Goal: Transaction & Acquisition: Book appointment/travel/reservation

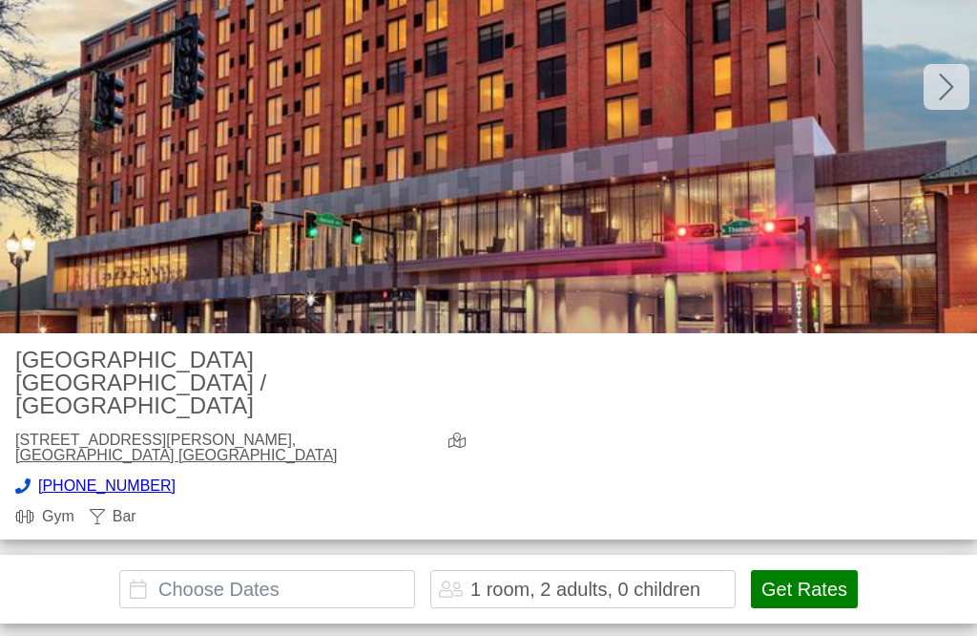
scroll to position [250, 0]
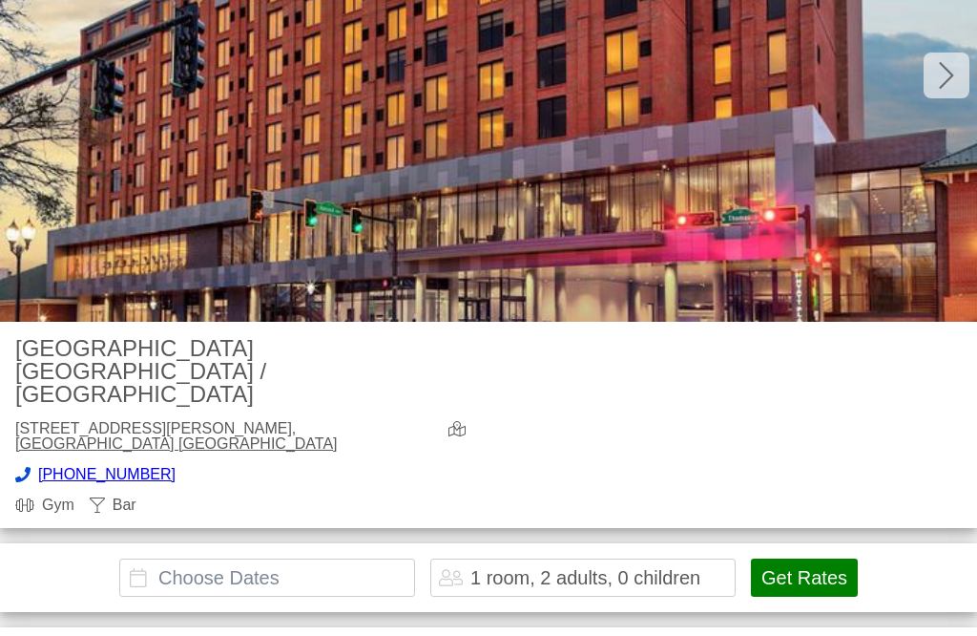
click at [343, 558] on input "text" at bounding box center [267, 577] width 296 height 38
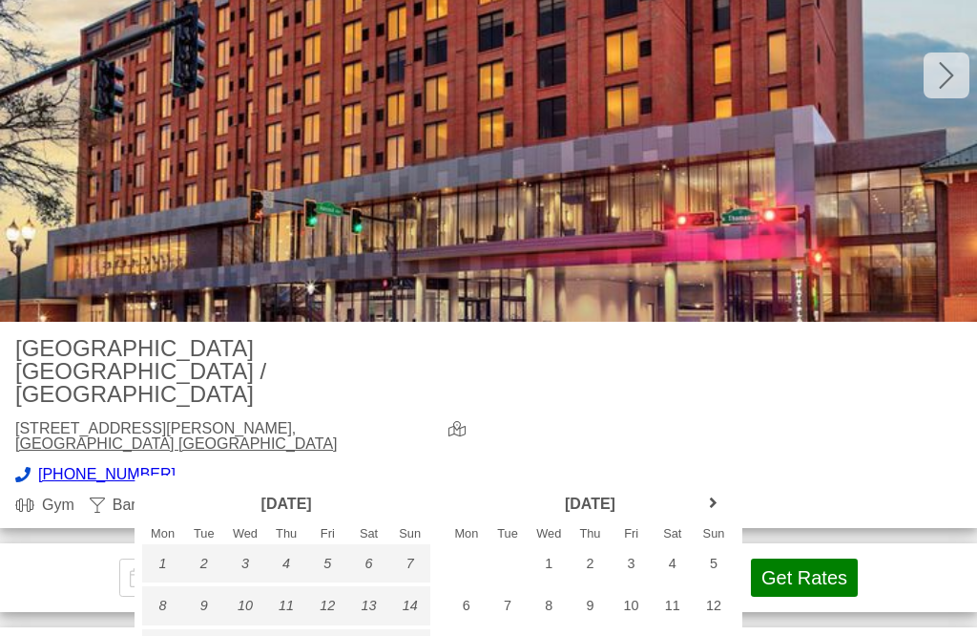
click at [721, 504] on link "next month" at bounding box center [714, 503] width 29 height 29
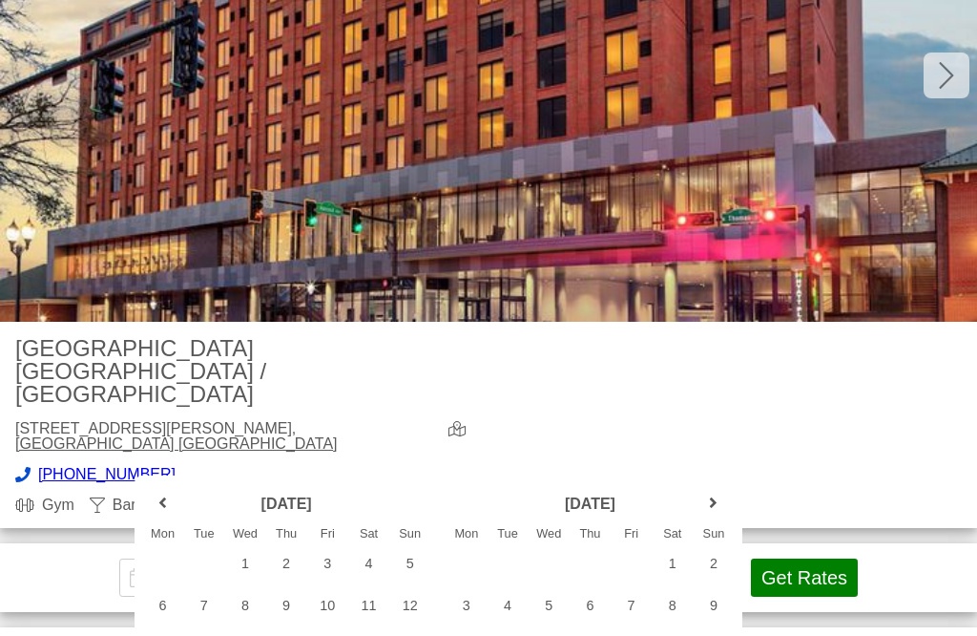
click at [719, 503] on link "next month" at bounding box center [714, 503] width 29 height 29
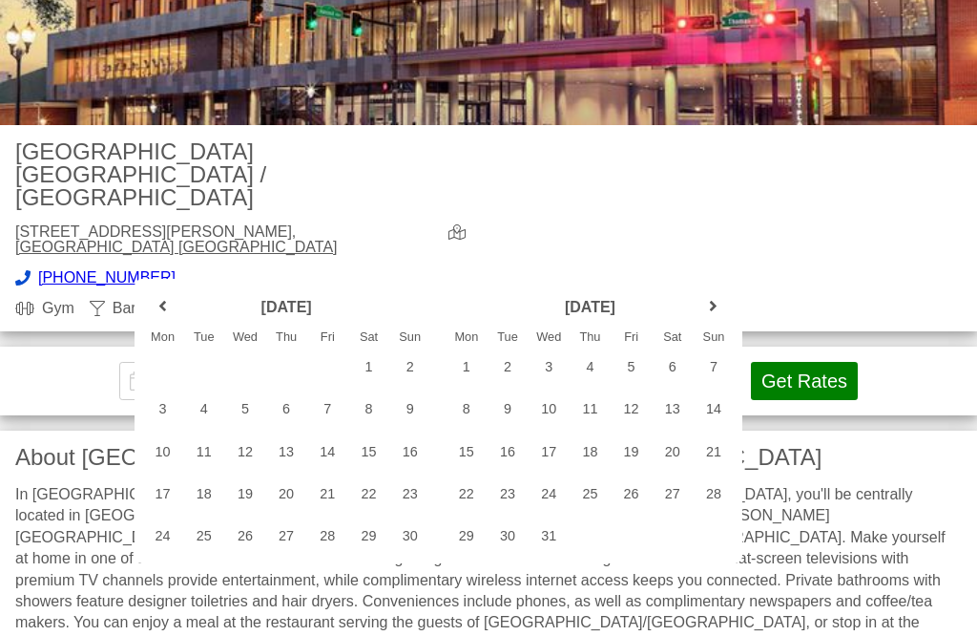
scroll to position [461, 0]
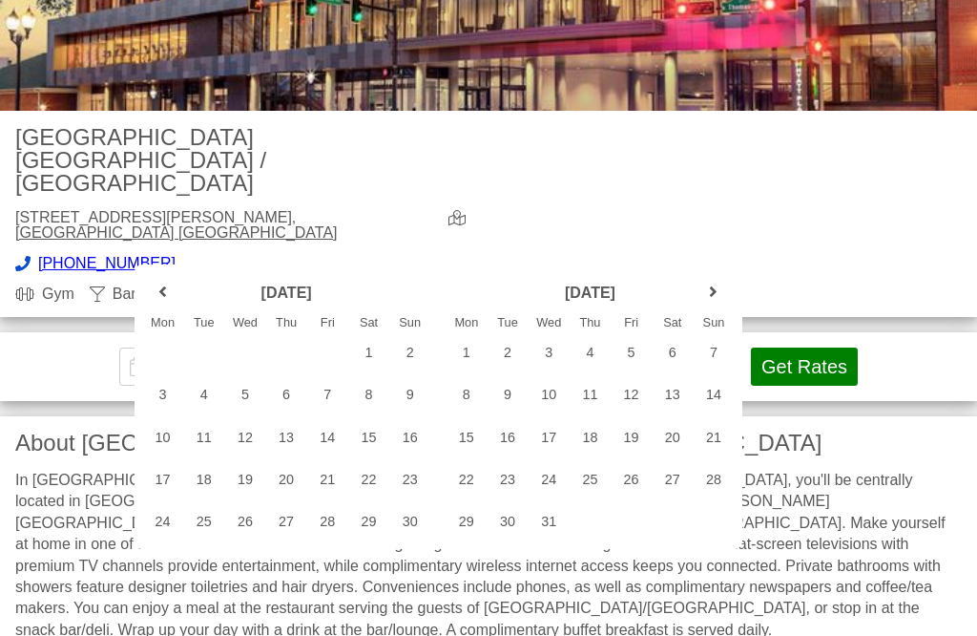
click at [555, 530] on div "31" at bounding box center [549, 521] width 41 height 38
type input "[DATE] - [DATE]"
click at [793, 347] on button "Get Rates" at bounding box center [804, 366] width 107 height 38
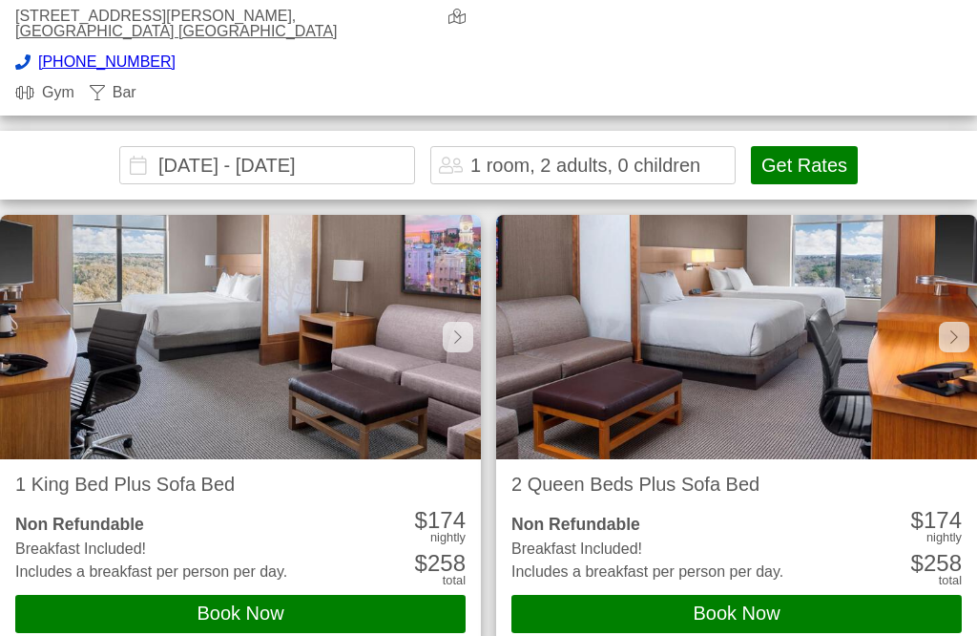
scroll to position [661, 0]
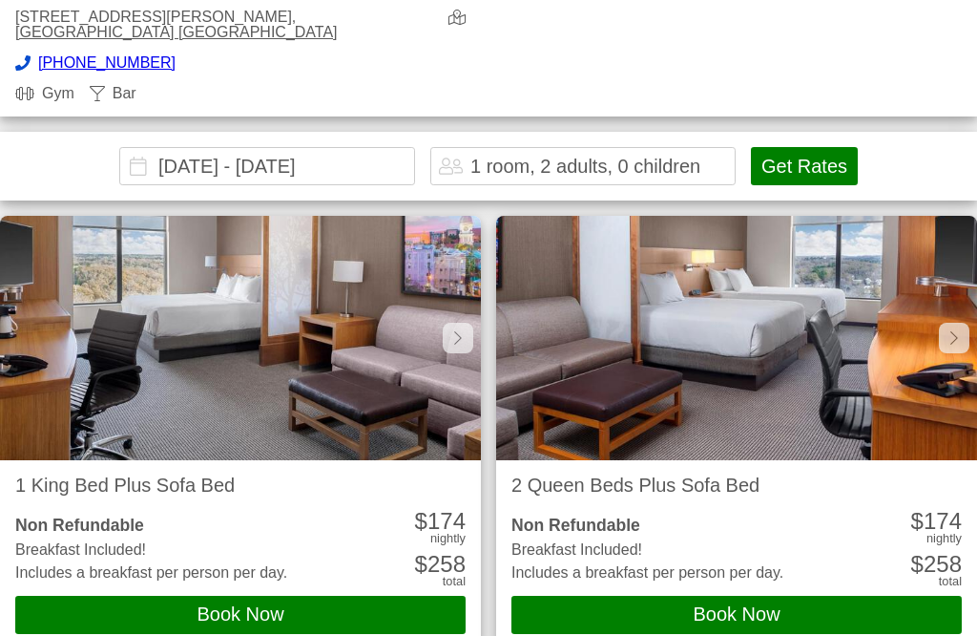
click at [359, 596] on button "Book Now" at bounding box center [240, 615] width 451 height 38
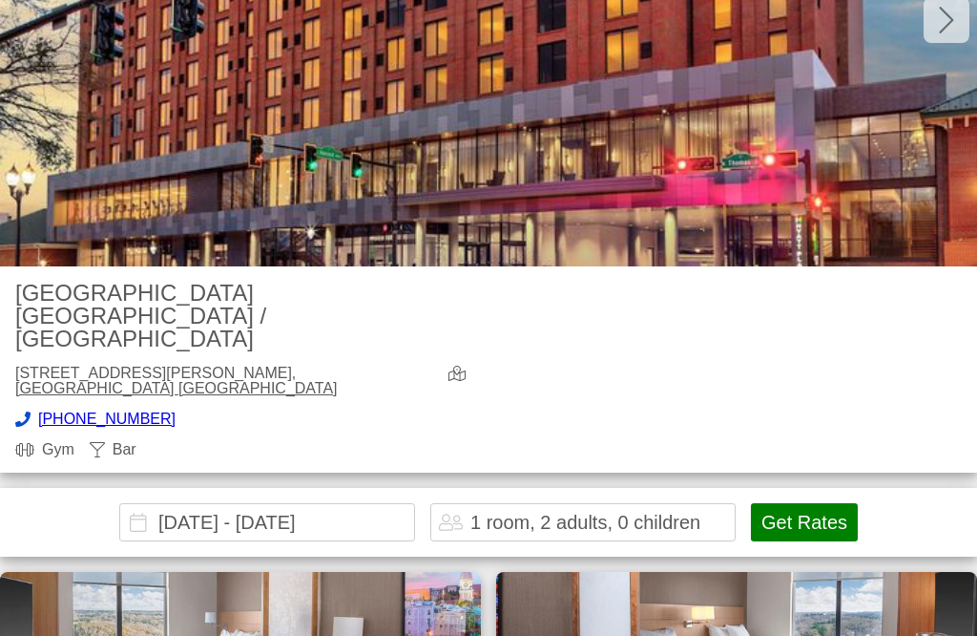
scroll to position [310, 0]
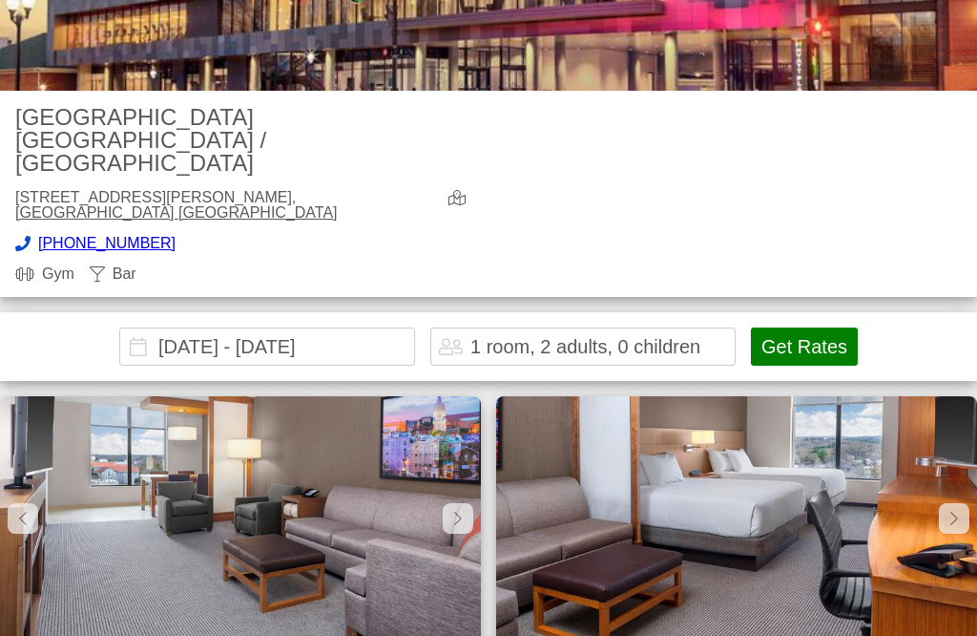
scroll to position [482, 0]
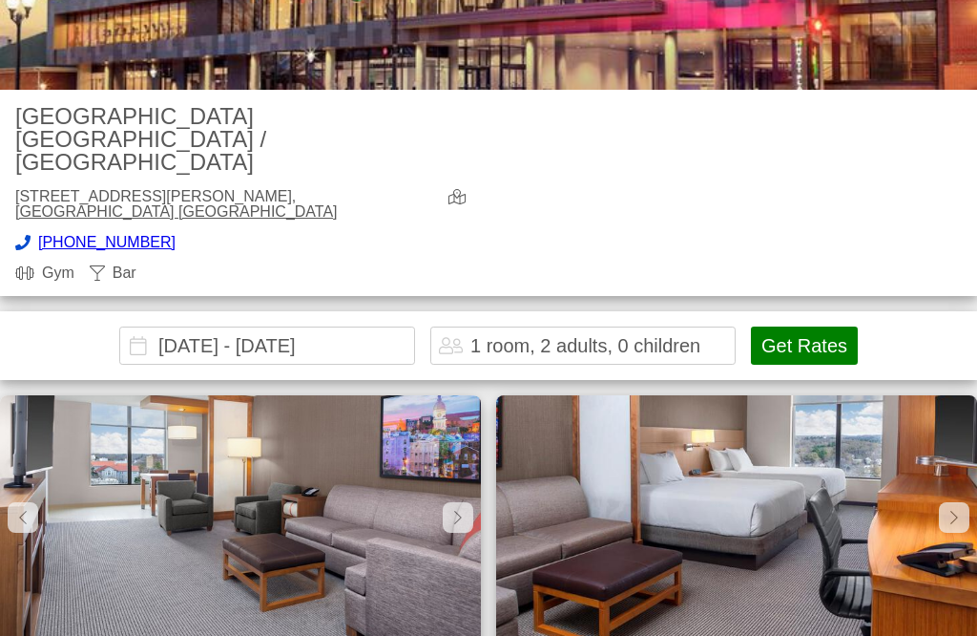
click at [453, 502] on div at bounding box center [458, 517] width 31 height 31
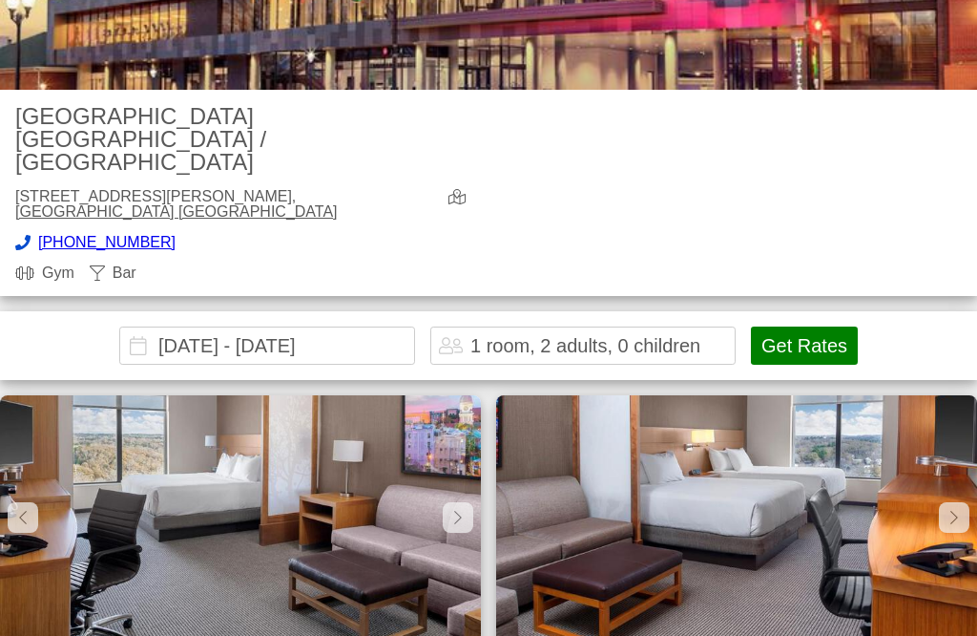
click at [440, 395] on img at bounding box center [240, 517] width 481 height 244
click at [457, 510] on icon at bounding box center [458, 517] width 8 height 15
